Goal: Task Accomplishment & Management: Use online tool/utility

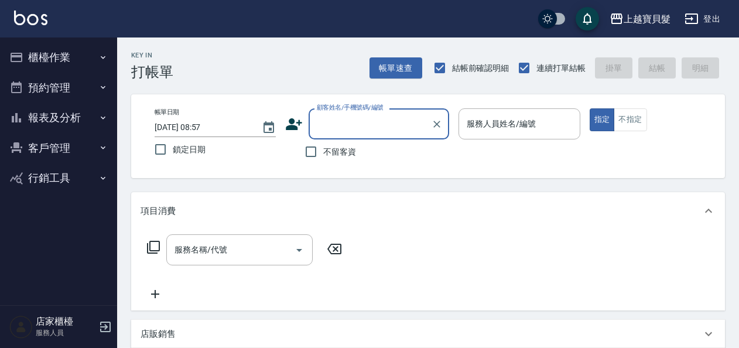
click at [42, 94] on button "預約管理" at bounding box center [59, 88] width 108 height 30
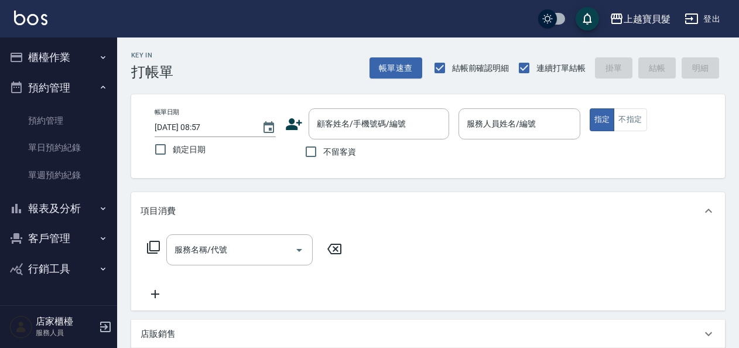
click at [36, 208] on button "報表及分析" at bounding box center [59, 208] width 108 height 30
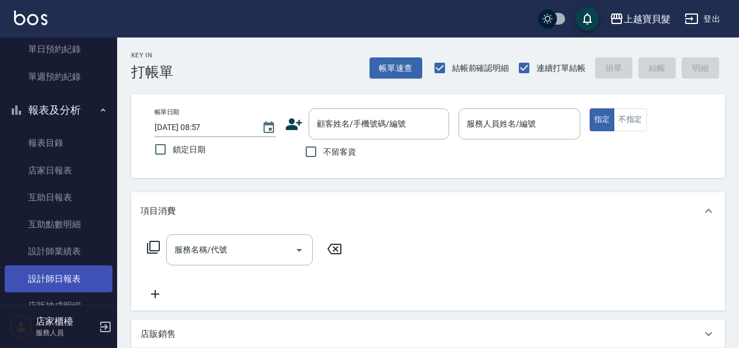
scroll to position [117, 0]
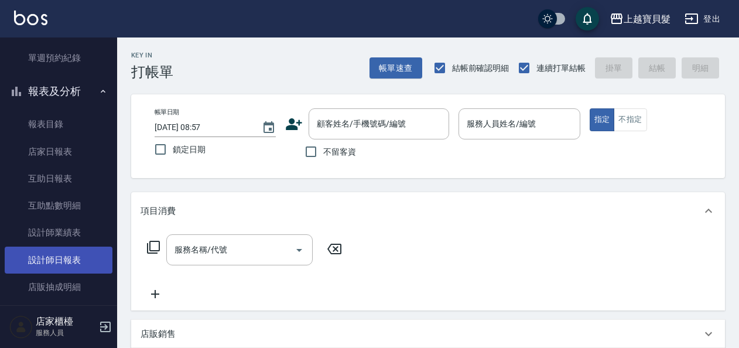
click at [74, 255] on link "設計師日報表" at bounding box center [59, 260] width 108 height 27
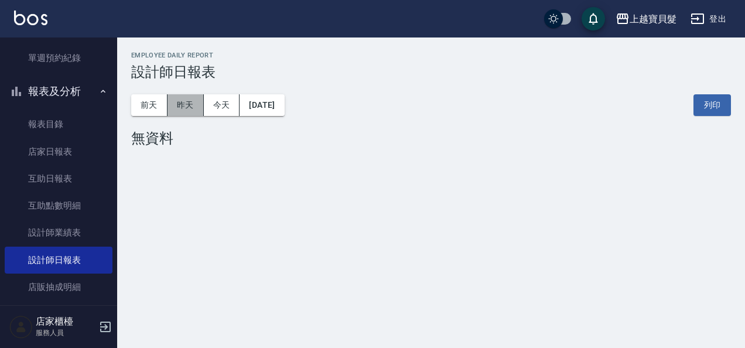
click at [197, 97] on button "昨天" at bounding box center [186, 105] width 36 height 22
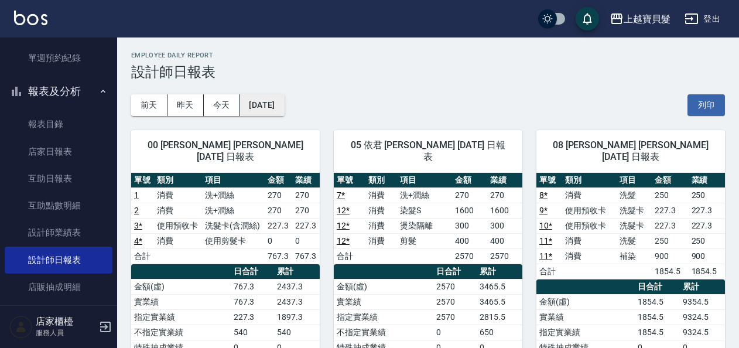
click at [255, 98] on button "[DATE]" at bounding box center [262, 105] width 45 height 22
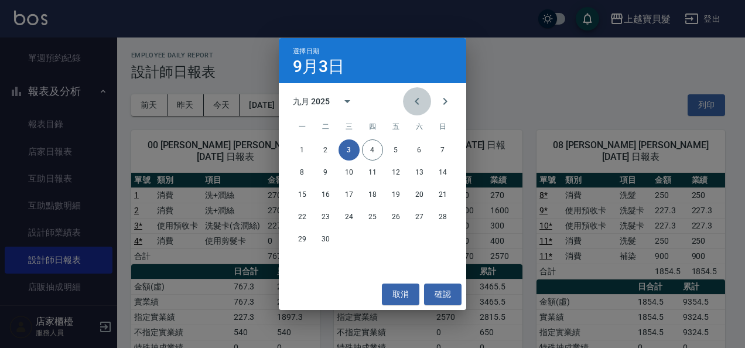
click at [419, 96] on icon "Previous month" at bounding box center [417, 101] width 14 height 14
click at [441, 241] on button "31" at bounding box center [442, 238] width 21 height 21
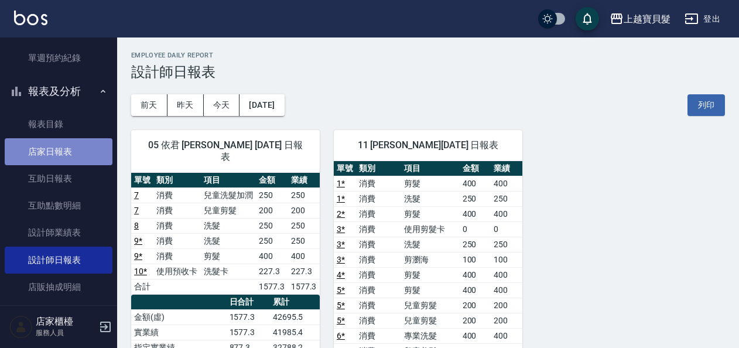
click at [89, 153] on link "店家日報表" at bounding box center [59, 151] width 108 height 27
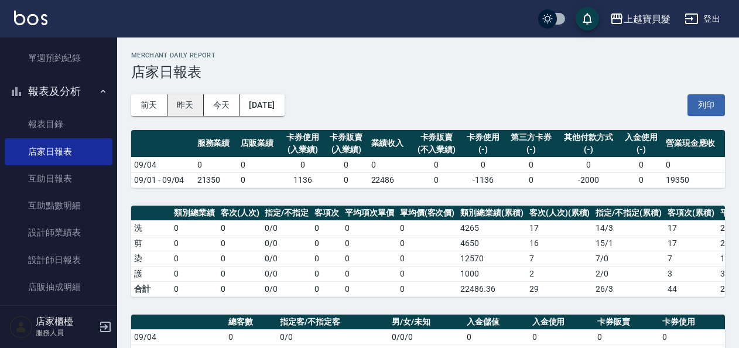
click at [187, 102] on button "昨天" at bounding box center [186, 105] width 36 height 22
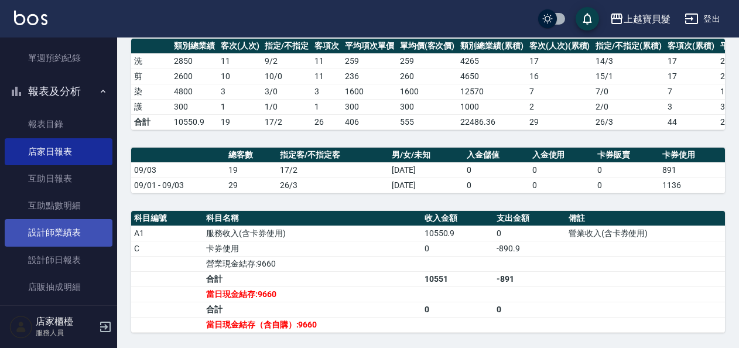
scroll to position [176, 0]
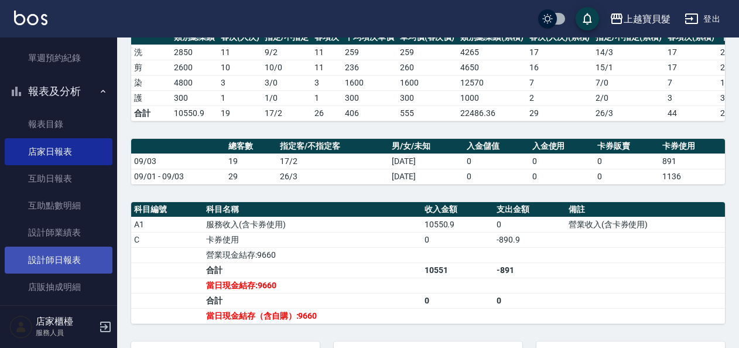
click at [86, 267] on link "設計師日報表" at bounding box center [59, 260] width 108 height 27
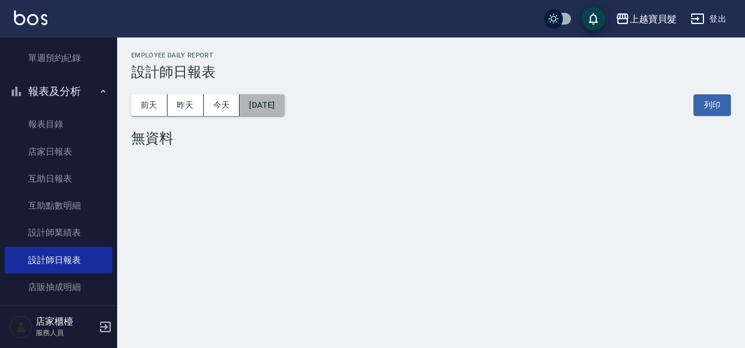
click at [283, 115] on button "[DATE]" at bounding box center [262, 105] width 45 height 22
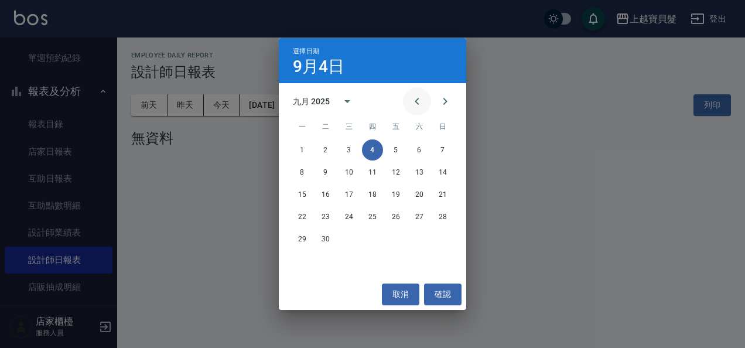
click at [417, 105] on icon "Previous month" at bounding box center [417, 101] width 14 height 14
click at [419, 105] on icon "Previous month" at bounding box center [417, 101] width 14 height 14
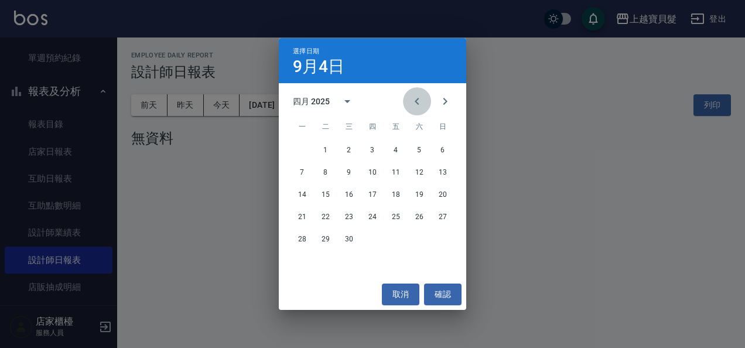
click at [419, 111] on button "Previous month" at bounding box center [417, 101] width 28 height 28
click at [420, 99] on icon "Previous month" at bounding box center [417, 101] width 14 height 14
click at [418, 103] on icon "Previous month" at bounding box center [417, 101] width 14 height 14
click at [403, 243] on button "31" at bounding box center [396, 238] width 21 height 21
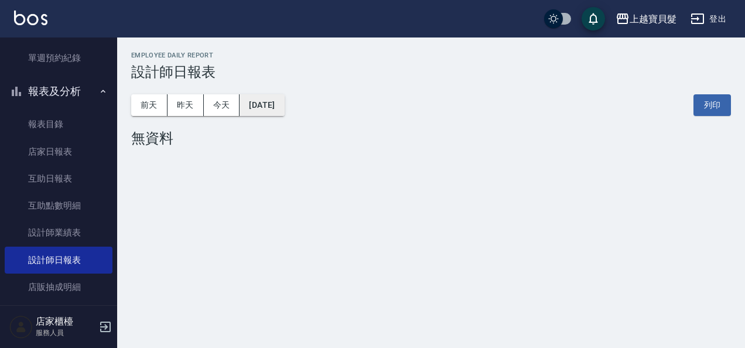
click at [266, 107] on button "[DATE]" at bounding box center [262, 105] width 45 height 22
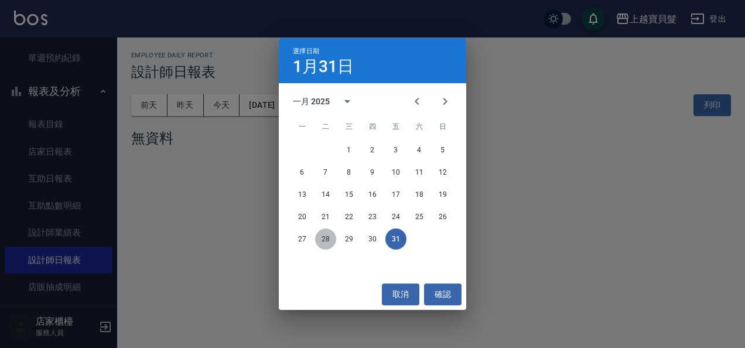
click at [332, 236] on button "28" at bounding box center [325, 238] width 21 height 21
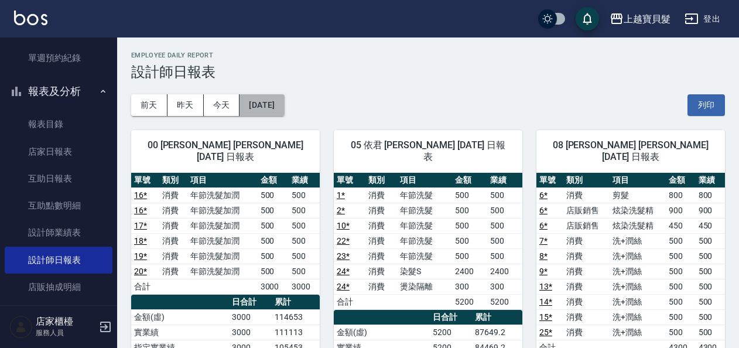
click at [284, 107] on button "[DATE]" at bounding box center [262, 105] width 45 height 22
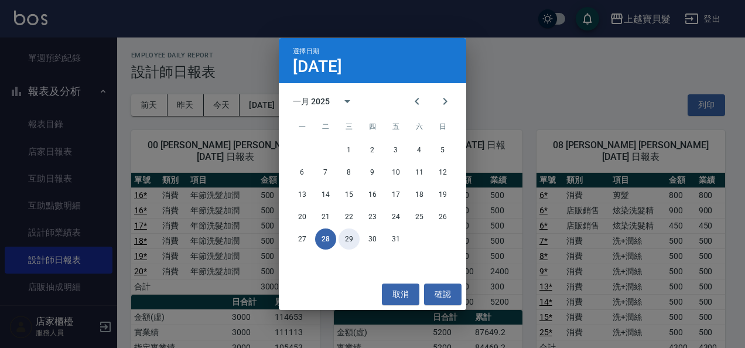
click at [350, 240] on button "29" at bounding box center [349, 238] width 21 height 21
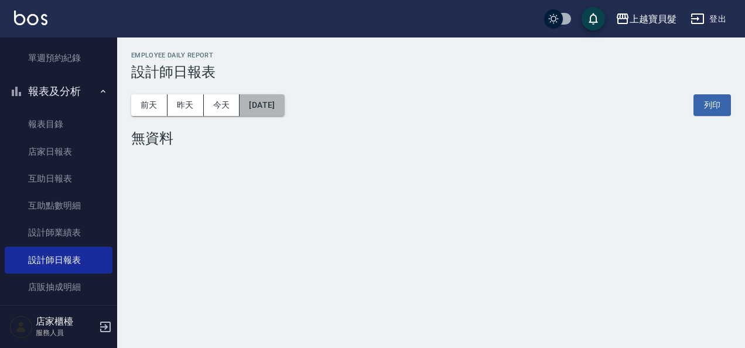
click at [284, 105] on button "[DATE]" at bounding box center [262, 105] width 45 height 22
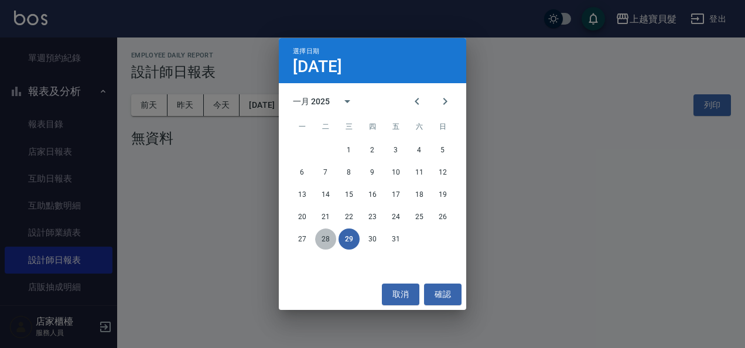
click at [332, 240] on button "28" at bounding box center [325, 238] width 21 height 21
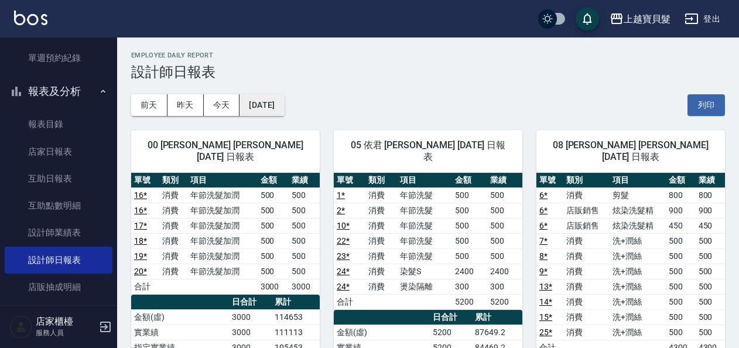
click at [262, 108] on button "[DATE]" at bounding box center [262, 105] width 45 height 22
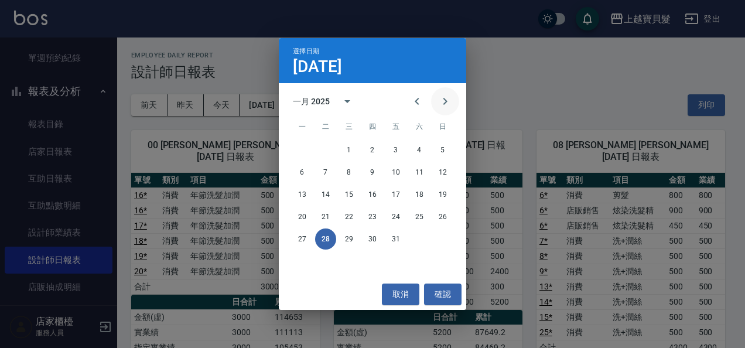
click at [439, 104] on icon "Next month" at bounding box center [445, 101] width 14 height 14
click at [393, 240] on button "28" at bounding box center [396, 238] width 21 height 21
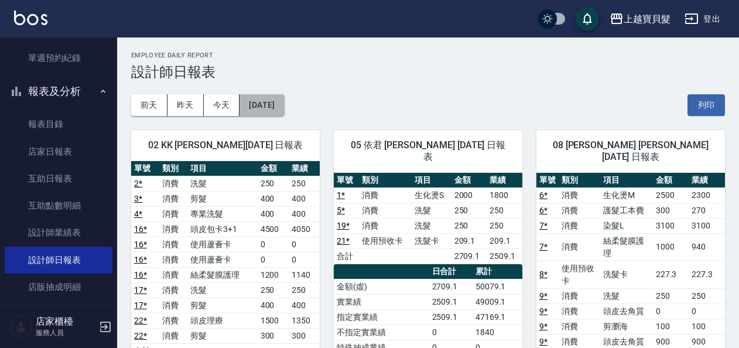
click at [284, 109] on button "[DATE]" at bounding box center [262, 105] width 45 height 22
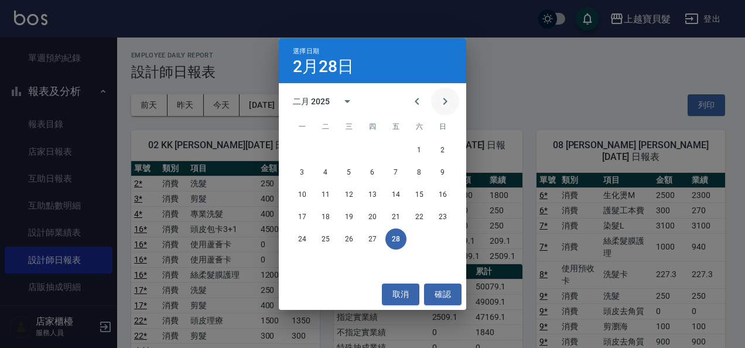
click at [434, 101] on button "Next month" at bounding box center [445, 101] width 28 height 28
click at [307, 262] on button "31" at bounding box center [302, 261] width 21 height 21
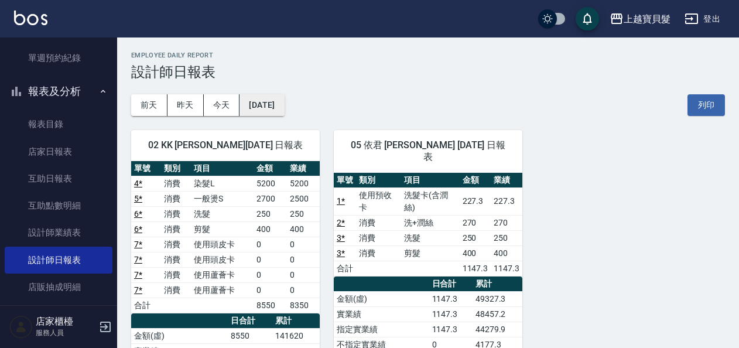
click at [259, 114] on button "[DATE]" at bounding box center [262, 105] width 45 height 22
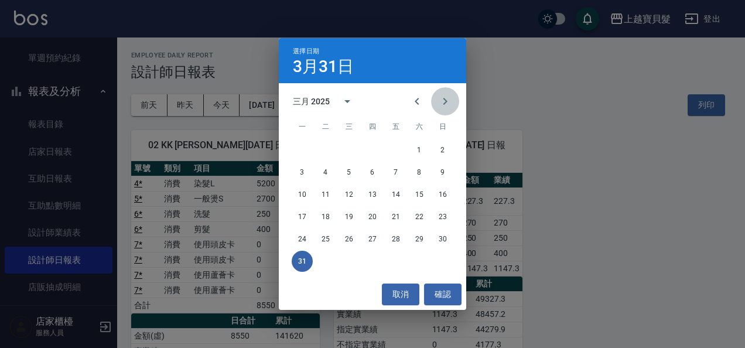
click at [442, 103] on icon "Next month" at bounding box center [445, 101] width 14 height 14
click at [346, 240] on button "30" at bounding box center [349, 238] width 21 height 21
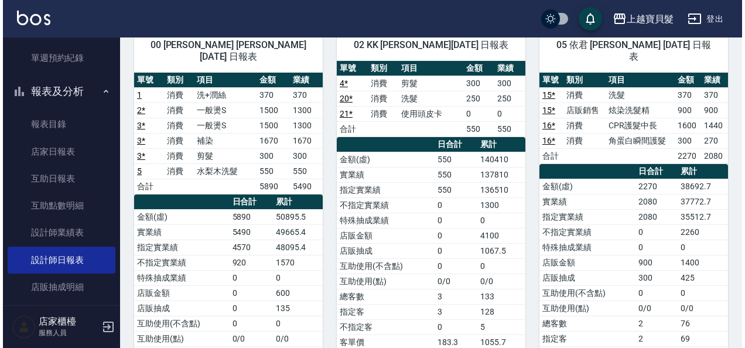
scroll to position [59, 0]
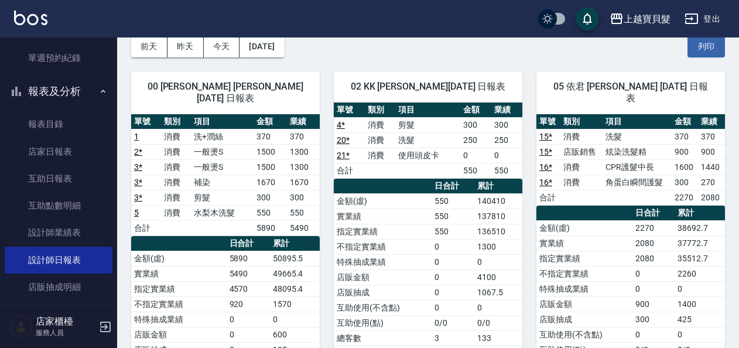
drag, startPoint x: 272, startPoint y: 59, endPoint x: 284, endPoint y: 53, distance: 13.6
click at [272, 58] on div "00 [PERSON_NAME] [PERSON_NAME] [DATE] 日報表 單號 類別 項目 金額 業績 1 消費 洗+潤絲 370 370 2 * …" at bounding box center [218, 275] width 203 height 436
click at [284, 53] on button "[DATE]" at bounding box center [262, 47] width 45 height 22
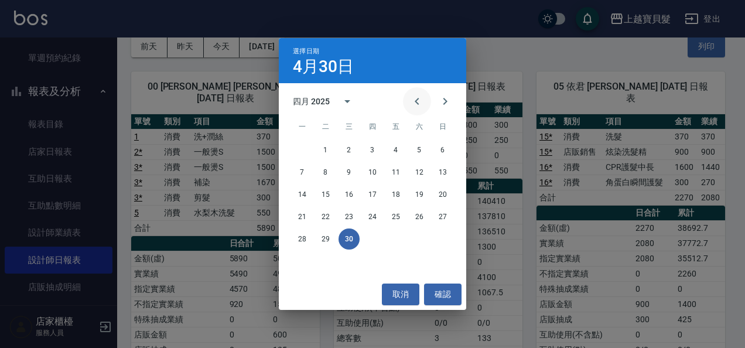
click at [422, 110] on button "Previous month" at bounding box center [417, 101] width 28 height 28
click at [300, 261] on button "31" at bounding box center [302, 261] width 21 height 21
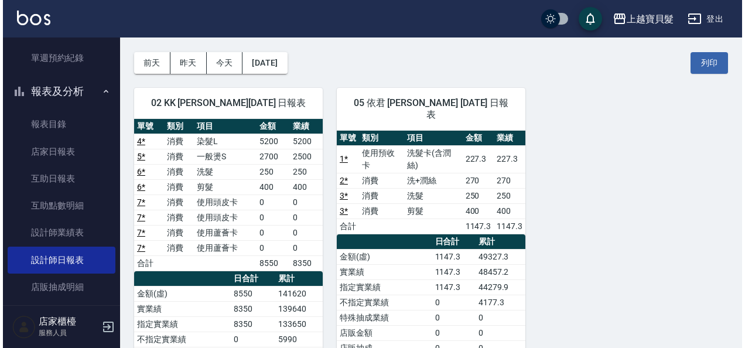
scroll to position [59, 0]
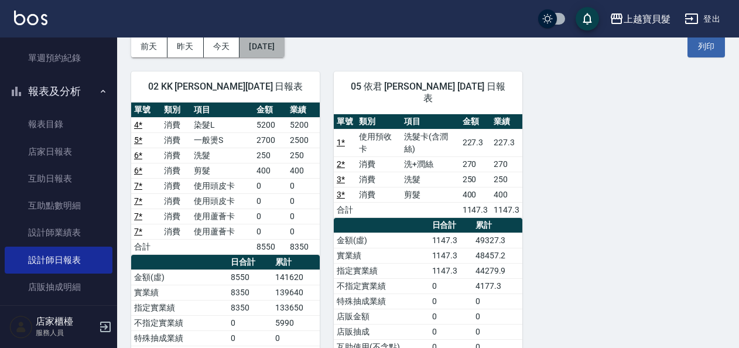
click at [284, 45] on button "[DATE]" at bounding box center [262, 47] width 45 height 22
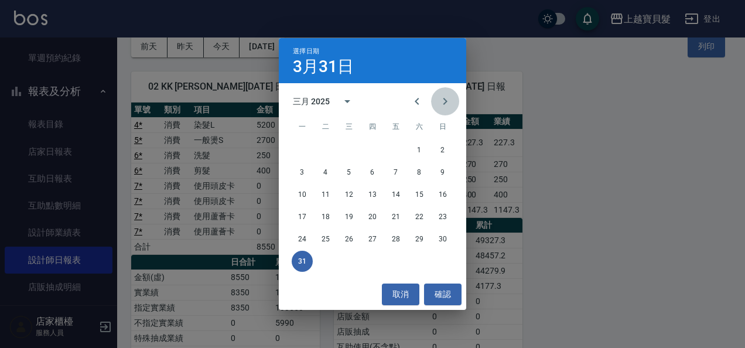
click at [437, 104] on button "Next month" at bounding box center [445, 101] width 28 height 28
click at [350, 237] on button "30" at bounding box center [349, 238] width 21 height 21
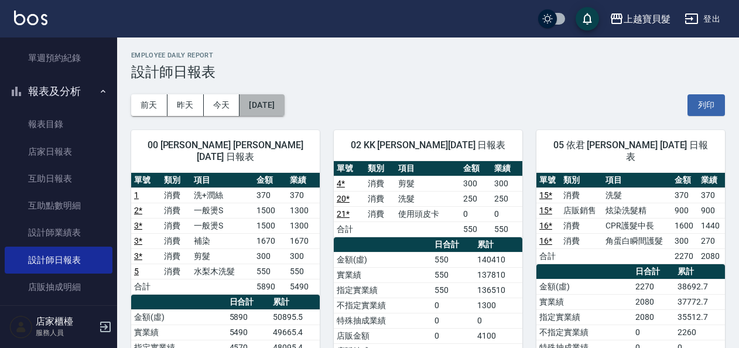
click at [260, 101] on button "[DATE]" at bounding box center [262, 105] width 45 height 22
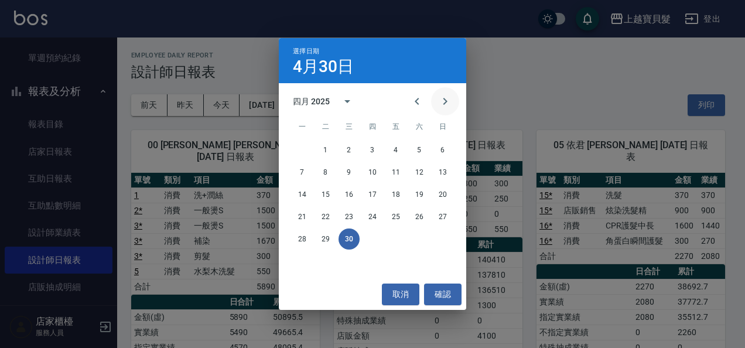
click at [437, 105] on button "Next month" at bounding box center [445, 101] width 28 height 28
click at [421, 237] on button "31" at bounding box center [419, 238] width 21 height 21
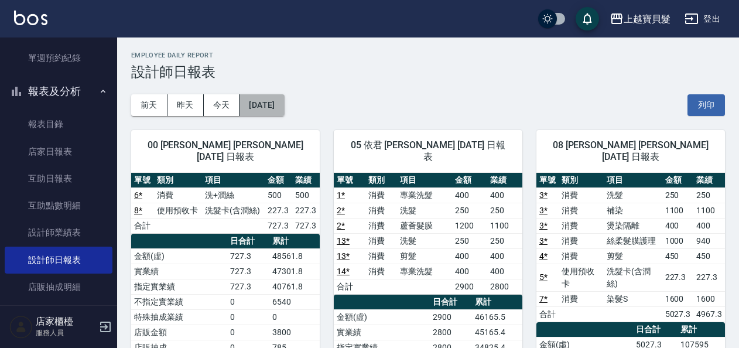
click at [261, 97] on button "[DATE]" at bounding box center [262, 105] width 45 height 22
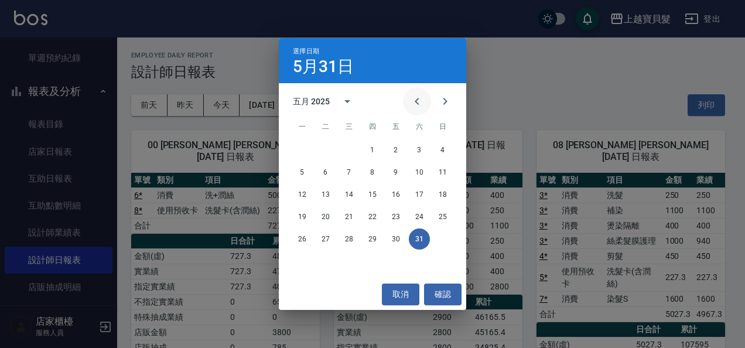
click at [412, 104] on icon "Previous month" at bounding box center [417, 101] width 14 height 14
click at [353, 243] on button "30" at bounding box center [349, 238] width 21 height 21
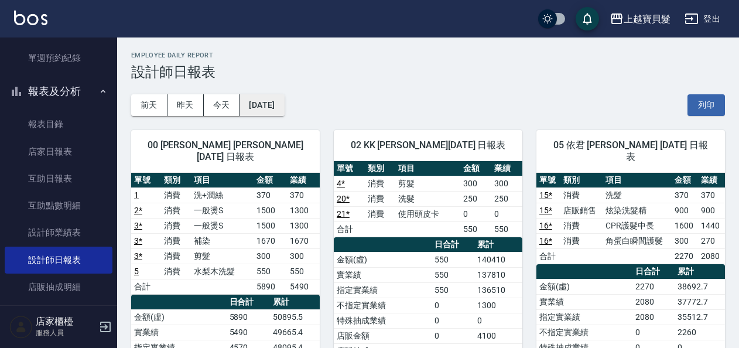
click at [274, 105] on button "[DATE]" at bounding box center [262, 105] width 45 height 22
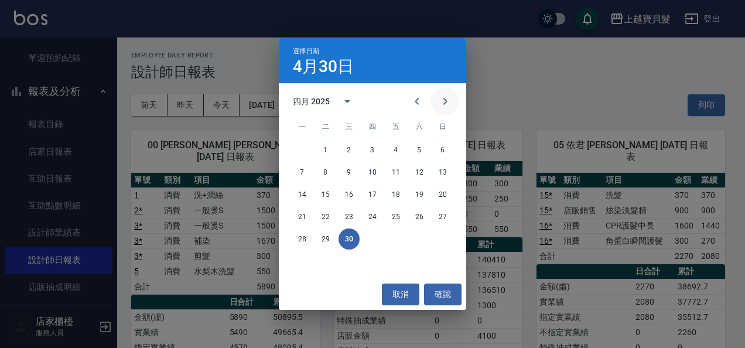
click at [447, 105] on icon "Next month" at bounding box center [445, 101] width 14 height 14
click at [414, 243] on button "31" at bounding box center [419, 238] width 21 height 21
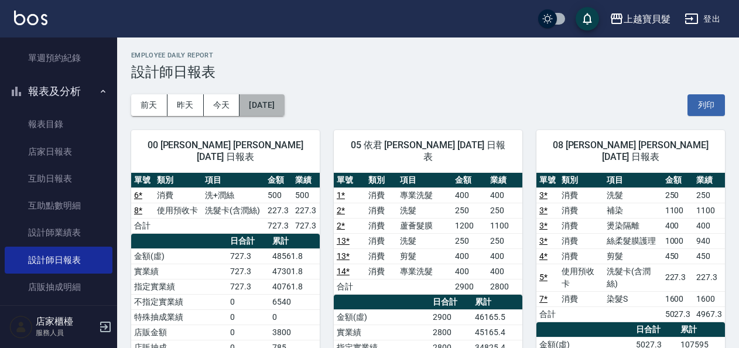
click at [284, 110] on button "[DATE]" at bounding box center [262, 105] width 45 height 22
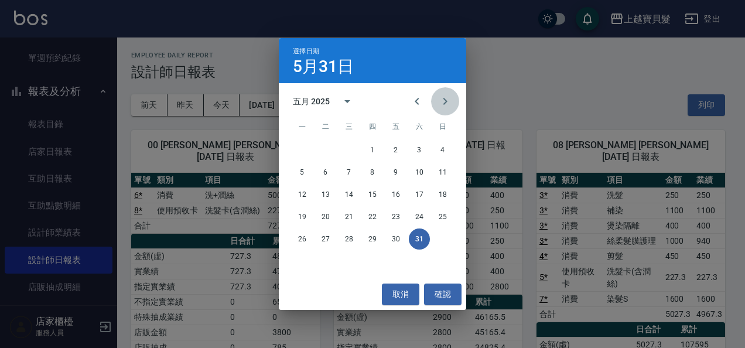
click at [437, 104] on button "Next month" at bounding box center [445, 101] width 28 height 28
click at [300, 265] on button "30" at bounding box center [302, 261] width 21 height 21
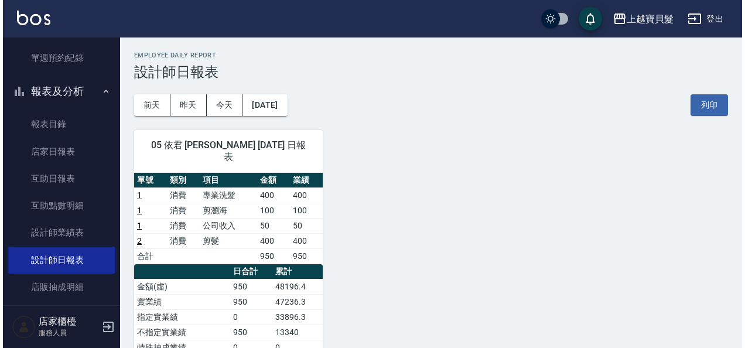
scroll to position [59, 0]
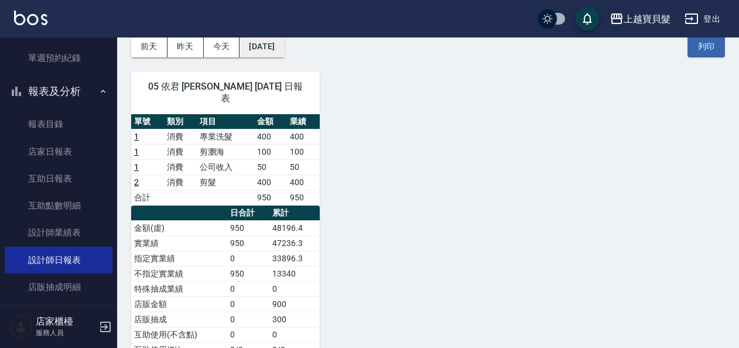
click at [284, 52] on button "[DATE]" at bounding box center [262, 47] width 45 height 22
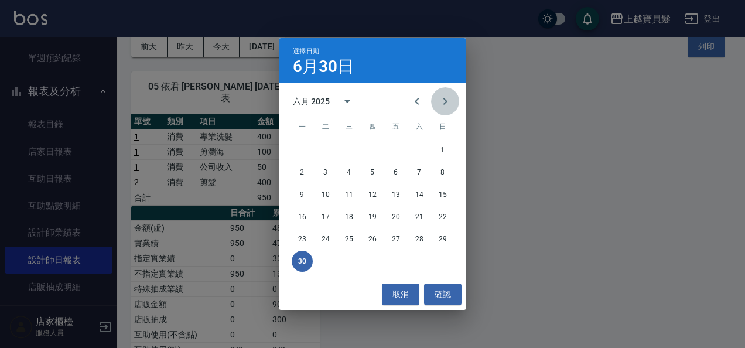
click at [446, 108] on button "Next month" at bounding box center [445, 101] width 28 height 28
click at [383, 241] on div "28 29 30 31" at bounding box center [372, 238] width 187 height 21
click at [377, 241] on button "31" at bounding box center [372, 238] width 21 height 21
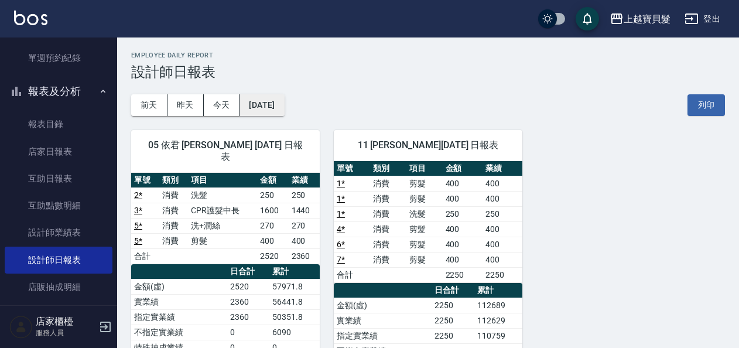
click at [279, 106] on button "[DATE]" at bounding box center [262, 105] width 45 height 22
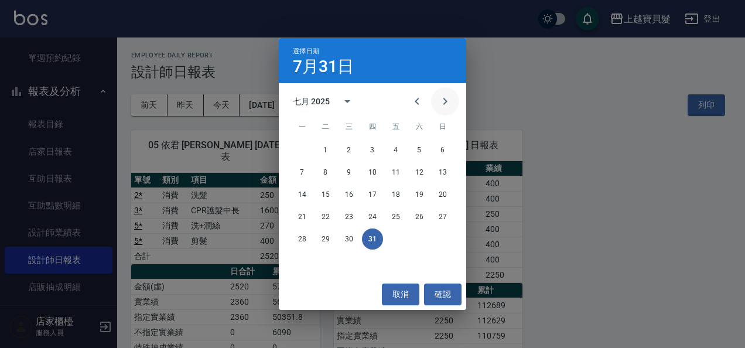
click at [452, 93] on button "Next month" at bounding box center [445, 101] width 28 height 28
click at [438, 237] on button "31" at bounding box center [442, 238] width 21 height 21
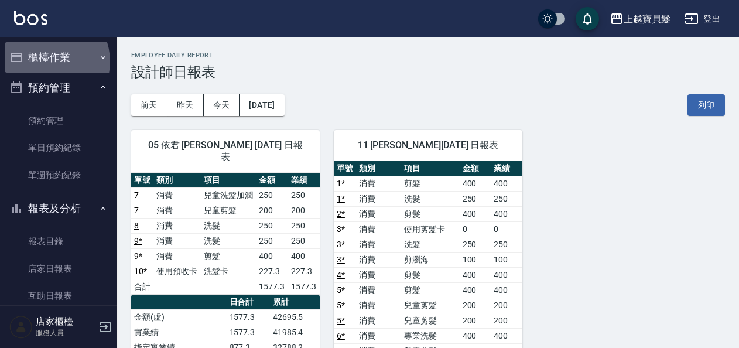
click at [46, 62] on button "櫃檯作業" at bounding box center [59, 57] width 108 height 30
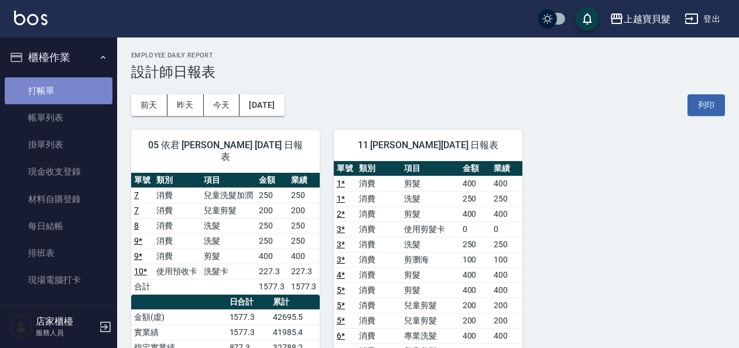
click at [64, 95] on link "打帳單" at bounding box center [59, 90] width 108 height 27
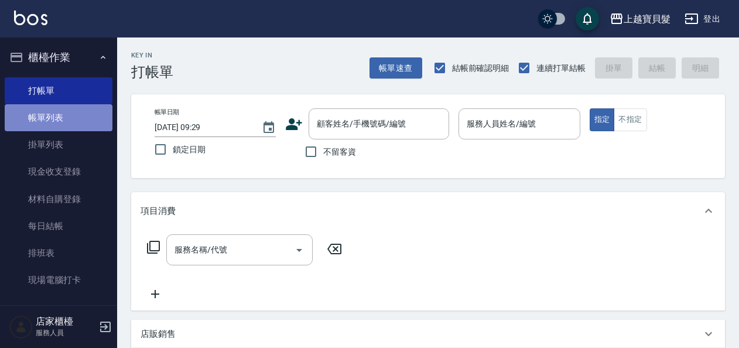
click at [79, 124] on link "帳單列表" at bounding box center [59, 117] width 108 height 27
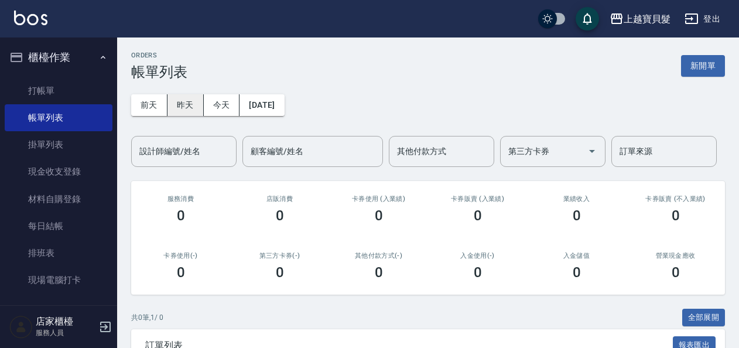
click at [193, 110] on button "昨天" at bounding box center [186, 105] width 36 height 22
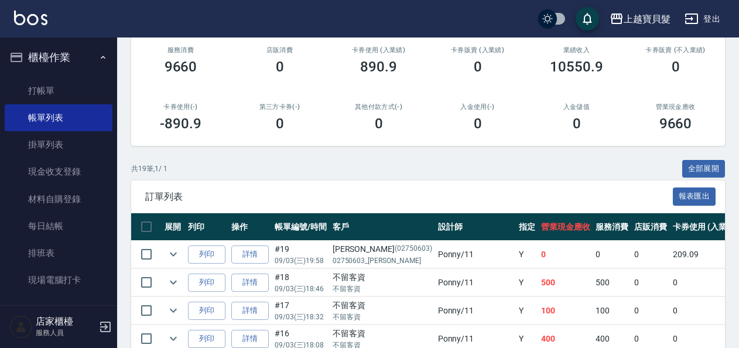
scroll to position [234, 0]
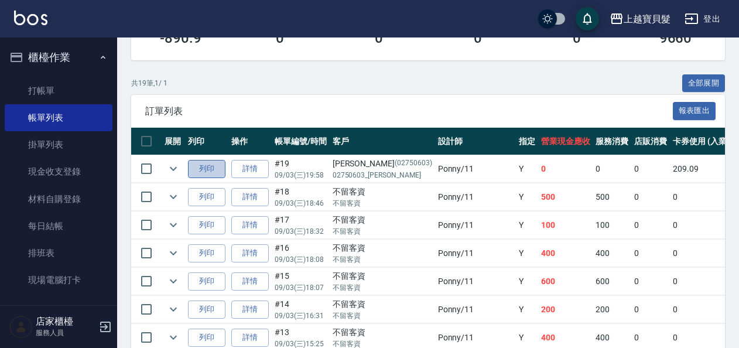
click at [217, 165] on button "列印" at bounding box center [206, 169] width 37 height 18
click at [217, 172] on button "列印" at bounding box center [206, 169] width 37 height 18
